Goal: Check status: Check status

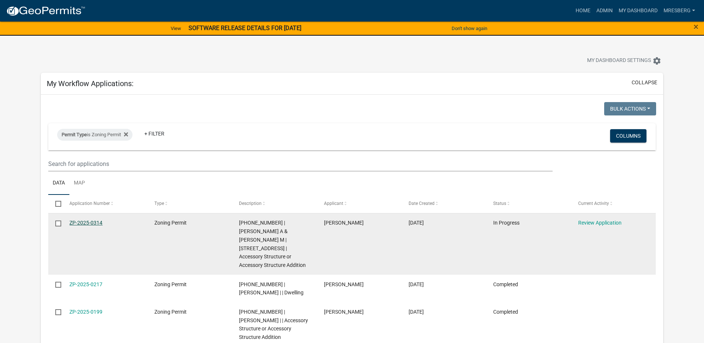
click at [88, 225] on link "ZP-2025-0314" at bounding box center [85, 223] width 33 height 6
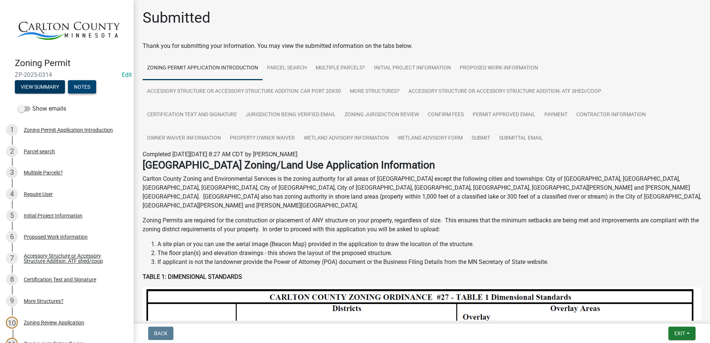
click at [75, 88] on button "Notes" at bounding box center [82, 86] width 28 height 13
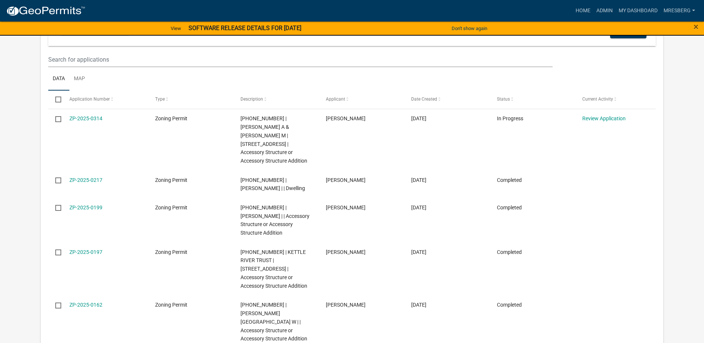
scroll to position [111, 0]
